Goal: Ask a question

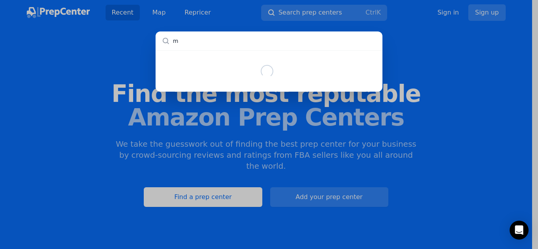
type input "mo"
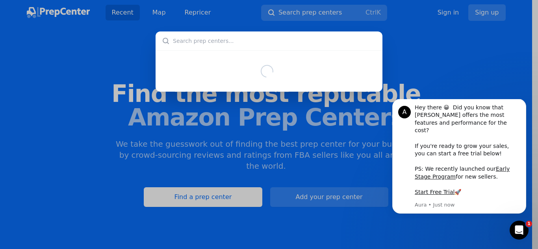
click at [303, 57] on div at bounding box center [269, 70] width 227 height 41
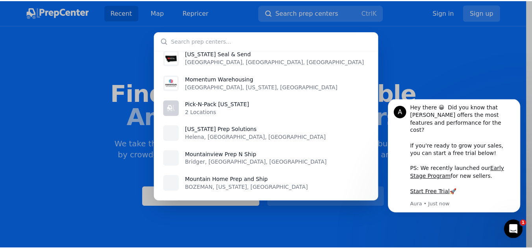
scroll to position [39, 0]
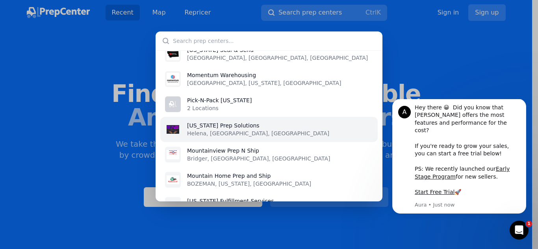
click at [233, 130] on p "Helena, [GEOGRAPHIC_DATA], [GEOGRAPHIC_DATA]" at bounding box center [258, 134] width 142 height 8
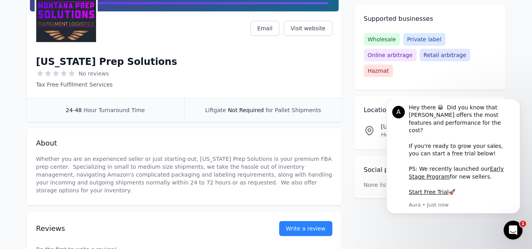
scroll to position [118, 0]
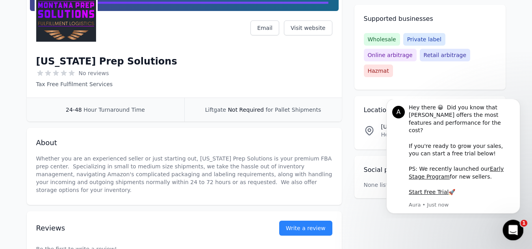
click at [516, 229] on icon "Open Intercom Messenger" at bounding box center [512, 229] width 13 height 13
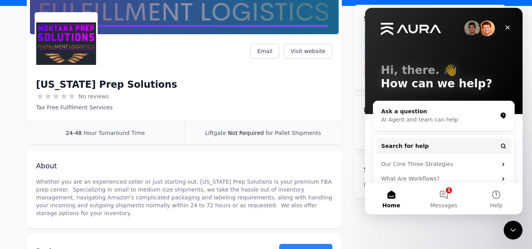
scroll to position [15, 0]
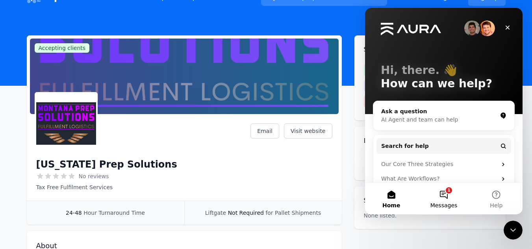
click at [445, 197] on button "1 Messages" at bounding box center [444, 199] width 52 height 32
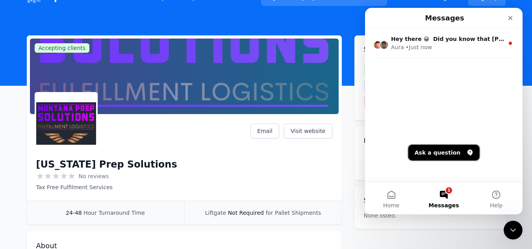
click at [439, 152] on button "Ask a question" at bounding box center [444, 153] width 71 height 16
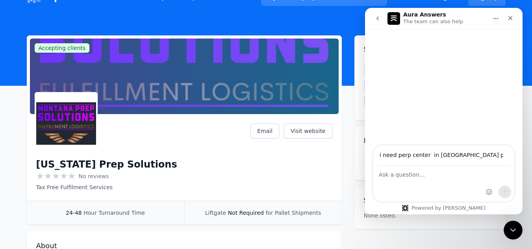
type input "i need perp center in [GEOGRAPHIC_DATA] please tell me"
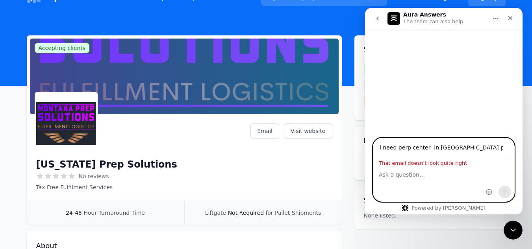
click at [429, 177] on textarea "Ask a question…" at bounding box center [444, 172] width 141 height 13
click at [401, 147] on input "i need perp center in [GEOGRAPHIC_DATA] please tell me" at bounding box center [444, 148] width 132 height 20
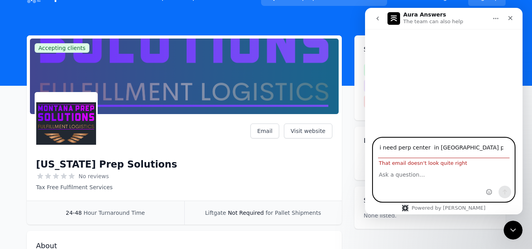
click at [405, 147] on input "i need perp center in [GEOGRAPHIC_DATA] please tell me" at bounding box center [444, 148] width 132 height 20
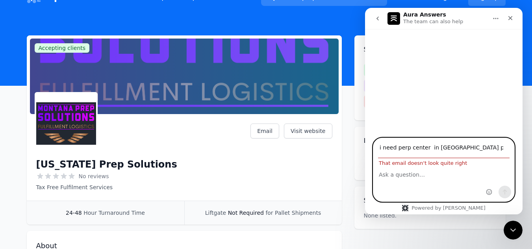
click at [405, 147] on input "i need perp center in [GEOGRAPHIC_DATA] please tell me" at bounding box center [444, 148] width 132 height 20
click at [404, 174] on textarea "Ask a question…" at bounding box center [444, 172] width 141 height 13
paste textarea "i need perp center in [GEOGRAPHIC_DATA] please tell me"
type textarea "i need perp center in [GEOGRAPHIC_DATA] please tell me"
click at [404, 174] on textarea "i need perp center in [GEOGRAPHIC_DATA] please tell me" at bounding box center [444, 176] width 141 height 21
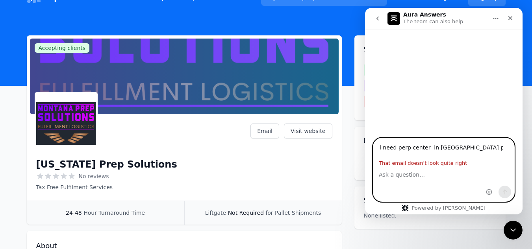
click at [404, 174] on textarea "Ask a question…" at bounding box center [444, 172] width 141 height 13
click at [402, 174] on textarea "Ask a question…" at bounding box center [444, 172] width 141 height 13
click at [418, 172] on textarea "Ask a question…" at bounding box center [444, 172] width 141 height 13
click at [404, 176] on textarea "Ask a question…" at bounding box center [444, 172] width 141 height 13
paste textarea "[EMAIL_ADDRESS][DOMAIN_NAME]"
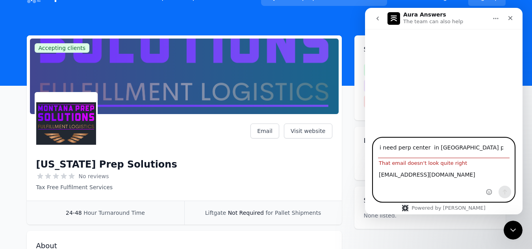
click at [404, 176] on textarea "[EMAIL_ADDRESS][DOMAIN_NAME]" at bounding box center [444, 172] width 141 height 13
click at [463, 175] on textarea "[EMAIL_ADDRESS][DOMAIN_NAME]" at bounding box center [444, 172] width 141 height 13
type textarea "[EMAIL_ADDRESS][DOMAIN_NAME]"
click at [398, 152] on input "i need perp center in [GEOGRAPHIC_DATA] please tell me" at bounding box center [444, 148] width 132 height 20
click at [451, 168] on textarea "[EMAIL_ADDRESS][DOMAIN_NAME]" at bounding box center [444, 172] width 141 height 13
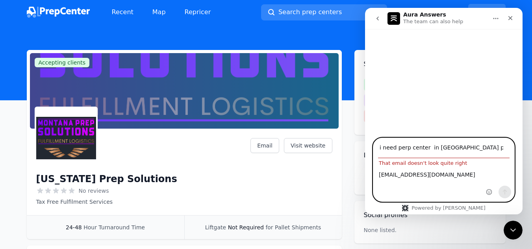
scroll to position [0, 0]
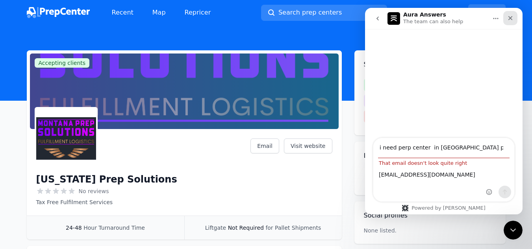
click at [508, 17] on icon "Close" at bounding box center [511, 18] width 6 height 6
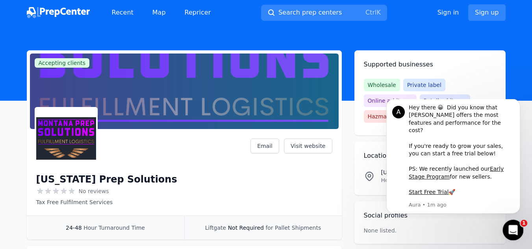
click at [517, 229] on icon "Open Intercom Messenger" at bounding box center [512, 229] width 13 height 13
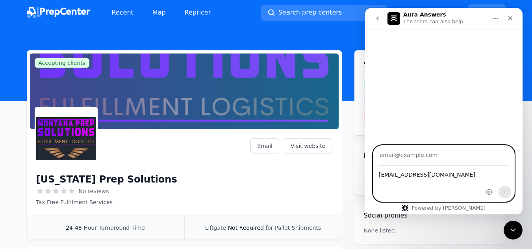
click at [434, 176] on textarea "[EMAIL_ADDRESS][DOMAIN_NAME]" at bounding box center [444, 172] width 141 height 13
click at [428, 148] on input "Your email" at bounding box center [444, 156] width 132 height 20
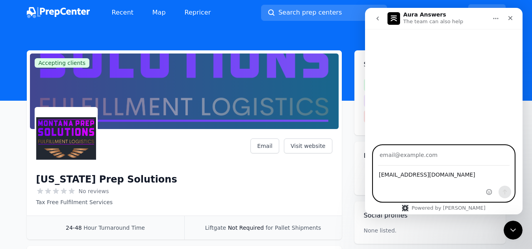
type input "[EMAIL_ADDRESS][DOMAIN_NAME]"
click at [506, 187] on button "Send a message…" at bounding box center [505, 192] width 13 height 13
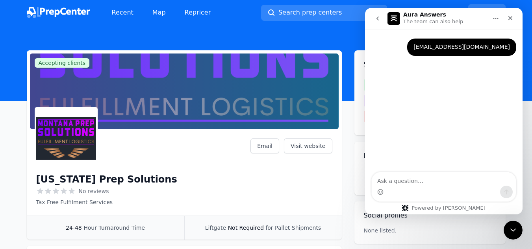
click at [420, 184] on textarea "Ask a question…" at bounding box center [444, 179] width 144 height 13
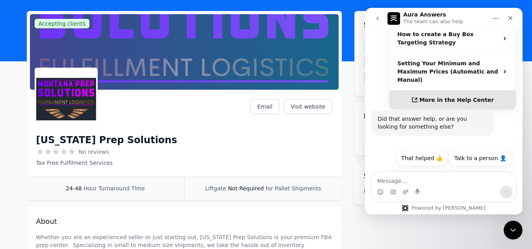
scroll to position [66, 0]
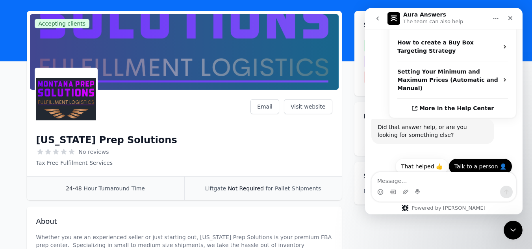
click at [475, 159] on button "Talk to a person 👤" at bounding box center [481, 167] width 64 height 16
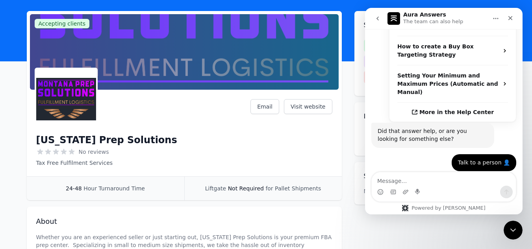
scroll to position [61, 0]
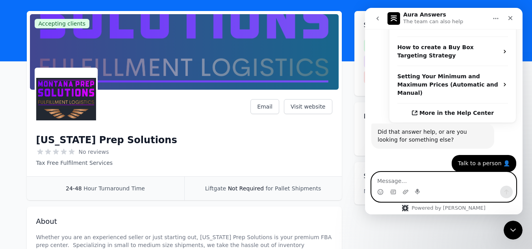
click at [423, 181] on textarea "Message…" at bounding box center [444, 179] width 144 height 13
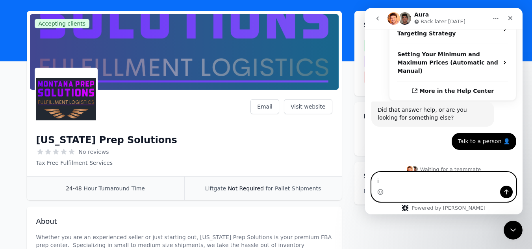
scroll to position [179, 0]
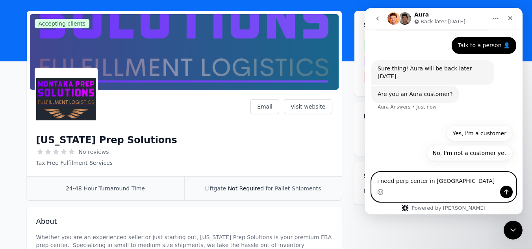
type textarea "i need perp center in [GEOGRAPHIC_DATA]"
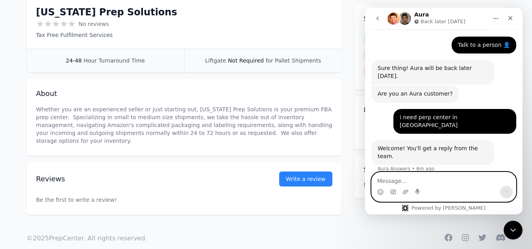
scroll to position [173, 0]
